Goal: Browse casually

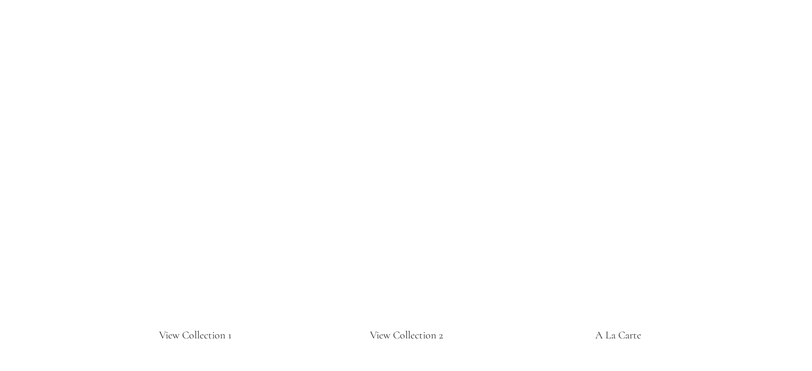
scroll to position [1939, 0]
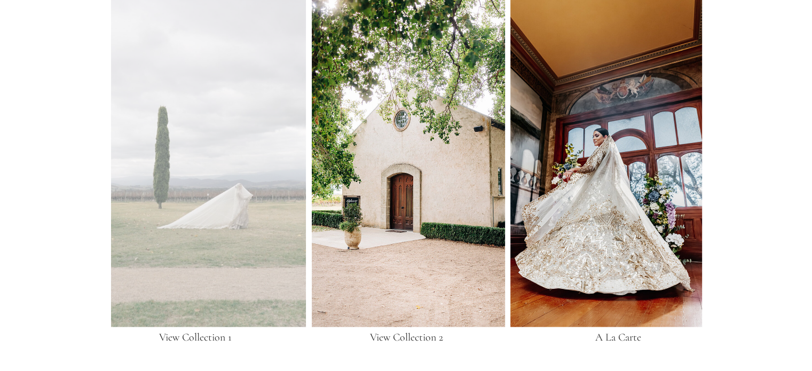
click at [232, 195] on div at bounding box center [208, 161] width 195 height 331
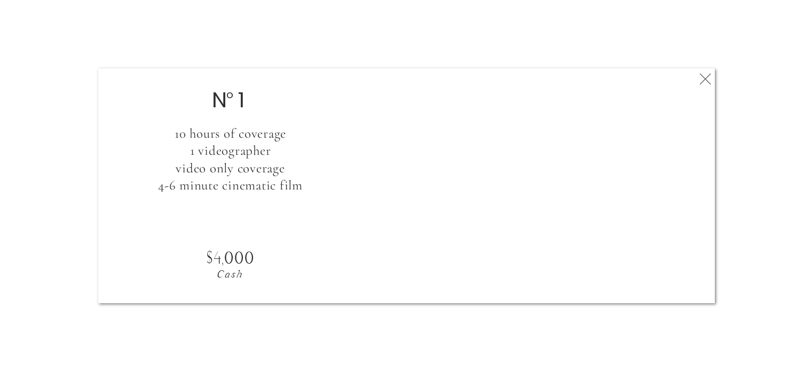
click at [709, 76] on icon at bounding box center [705, 78] width 19 height 21
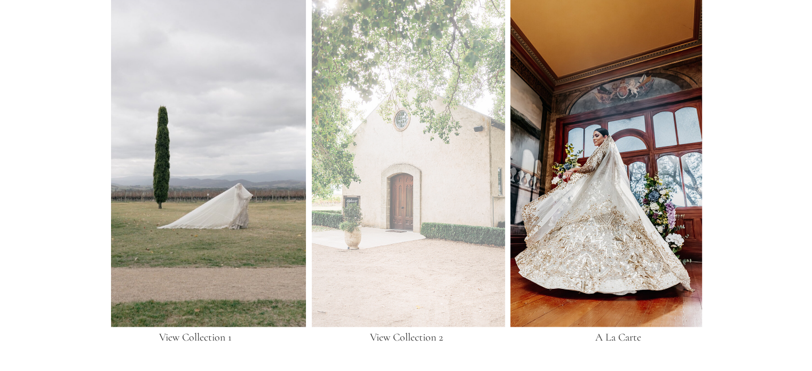
click at [437, 174] on div at bounding box center [408, 161] width 193 height 331
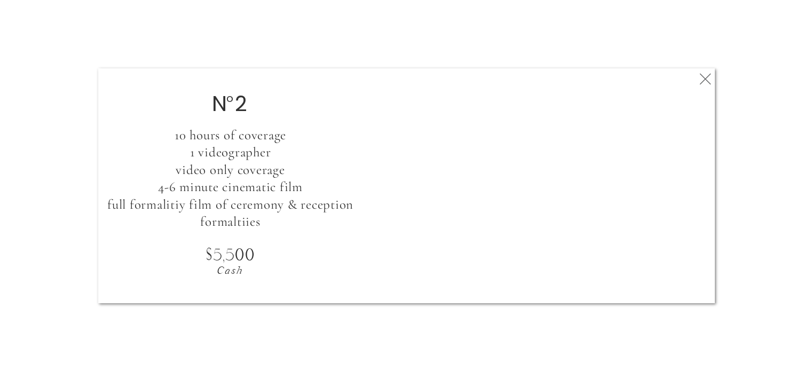
click at [705, 80] on icon at bounding box center [705, 78] width 19 height 21
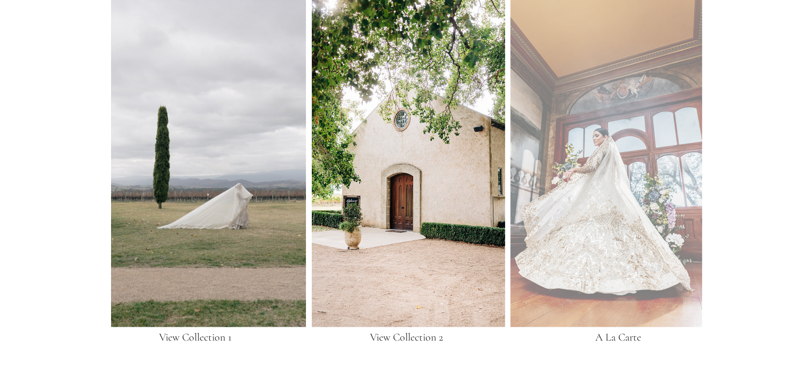
click at [635, 188] on div at bounding box center [606, 161] width 192 height 331
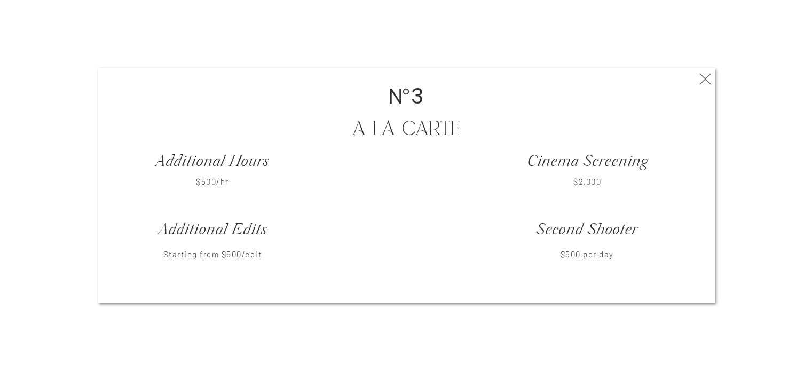
click at [706, 79] on icon at bounding box center [705, 78] width 19 height 21
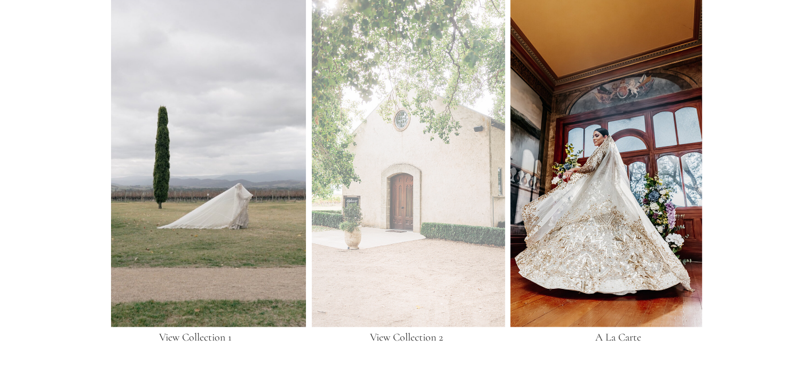
click at [396, 175] on div at bounding box center [408, 161] width 193 height 331
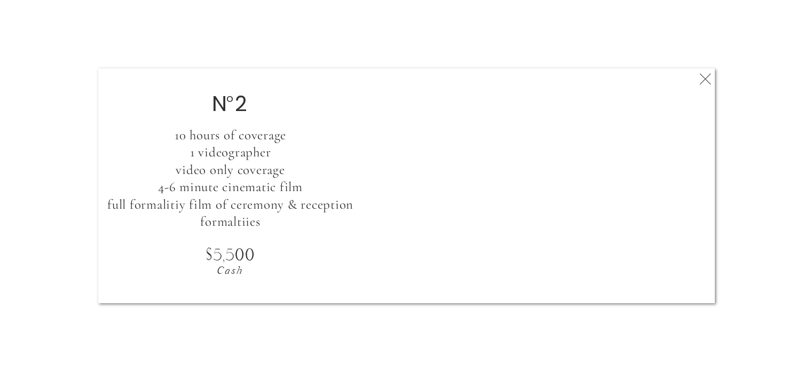
click at [709, 81] on icon at bounding box center [705, 78] width 19 height 21
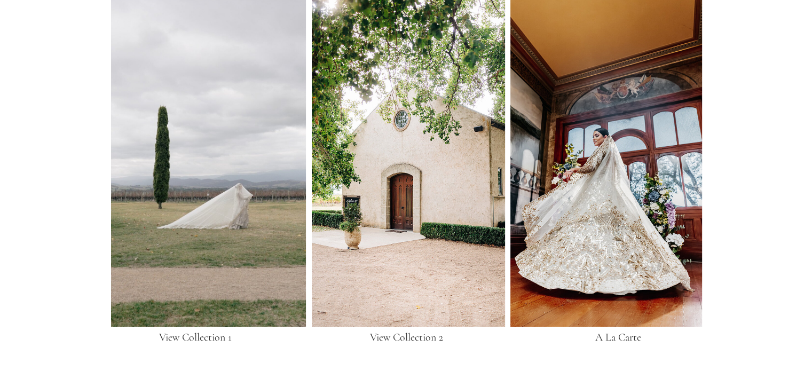
click at [263, 210] on div at bounding box center [208, 161] width 195 height 331
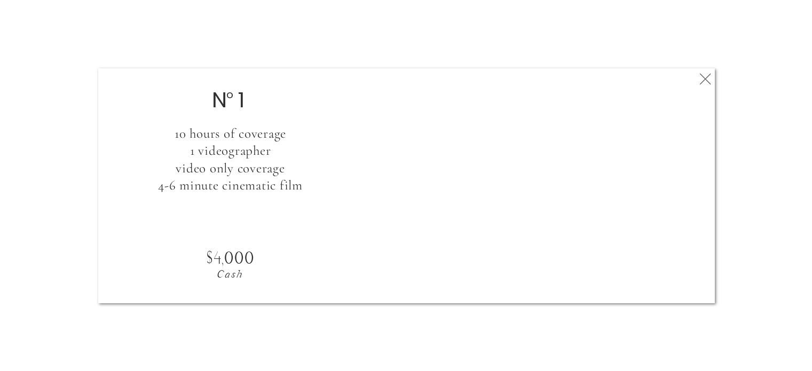
click at [707, 80] on polygon at bounding box center [704, 78] width 11 height 11
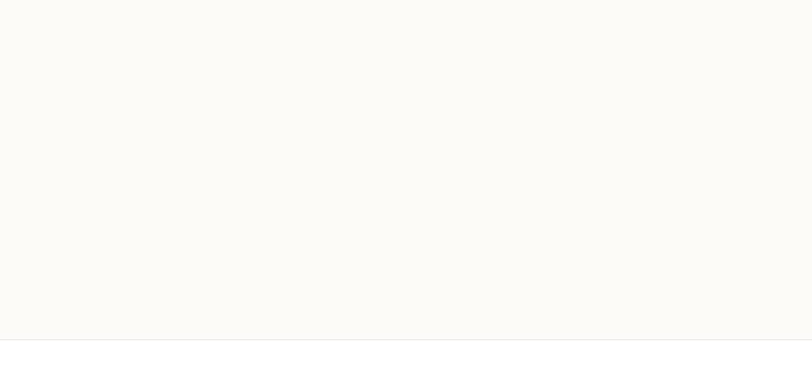
scroll to position [0, 0]
